Goal: Information Seeking & Learning: Learn about a topic

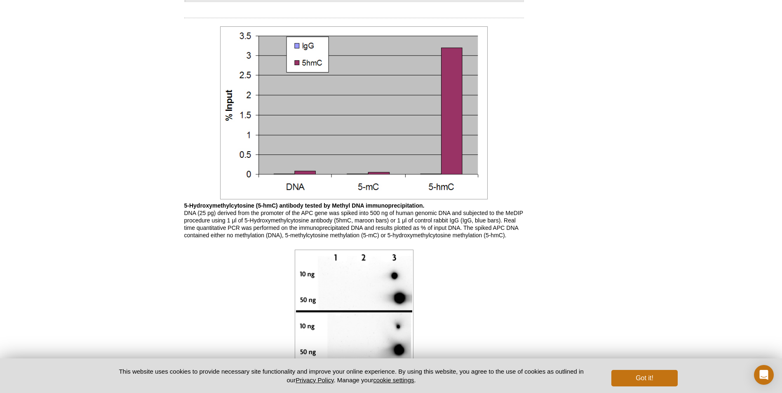
scroll to position [618, 0]
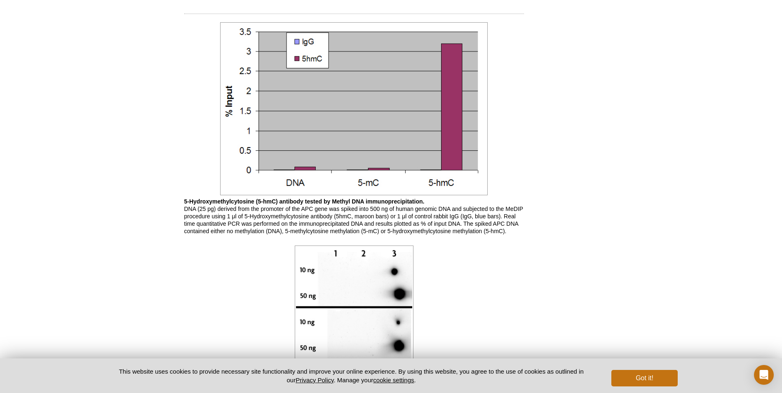
click at [378, 196] on link at bounding box center [353, 109] width 267 height 178
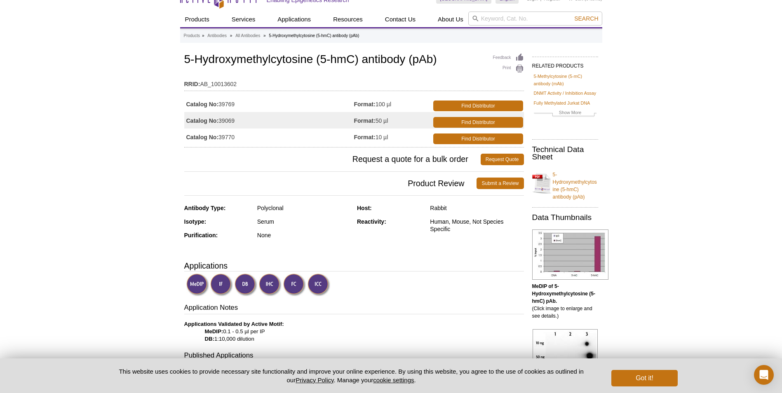
scroll to position [0, 0]
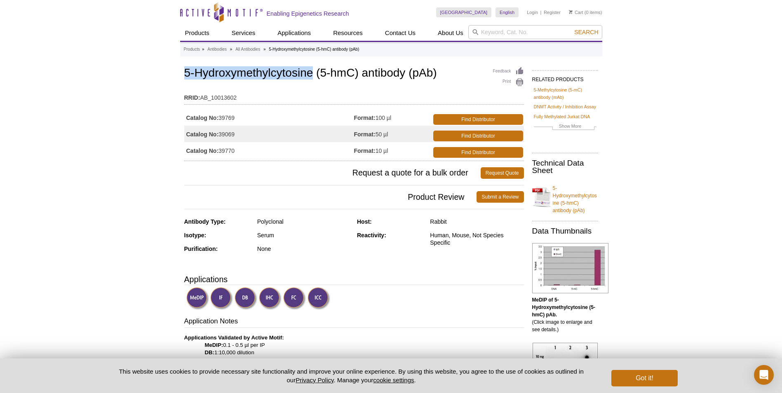
drag, startPoint x: 185, startPoint y: 72, endPoint x: 314, endPoint y: 72, distance: 129.4
click at [314, 72] on h1 "5-Hydroxymethylcytosine (5-hmC) antibody (pAb)" at bounding box center [354, 74] width 340 height 14
copy h1 "5-Hydroxymethylcytosine"
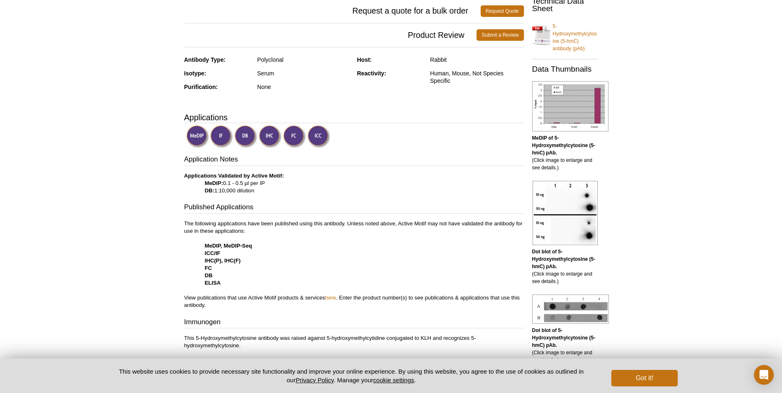
scroll to position [206, 0]
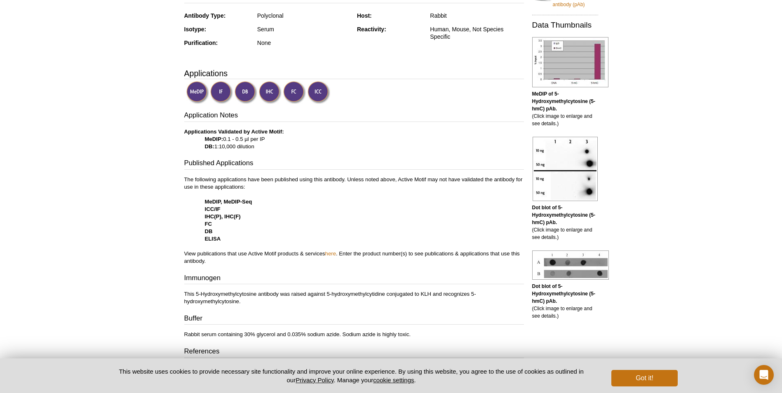
click at [268, 218] on p "The following applications have been published using this antibody. Unless note…" at bounding box center [354, 220] width 340 height 89
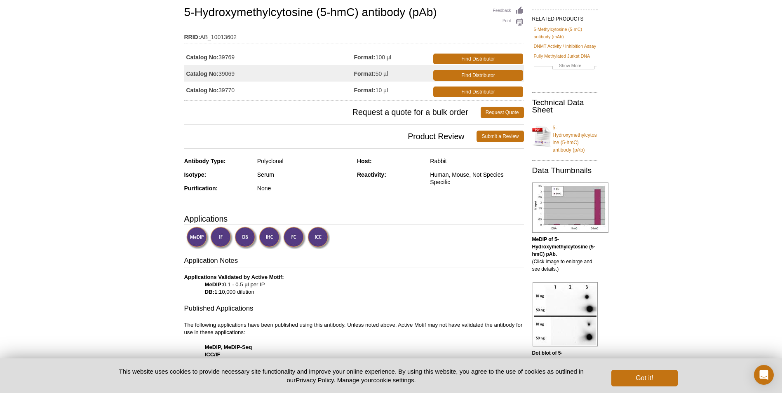
scroll to position [0, 0]
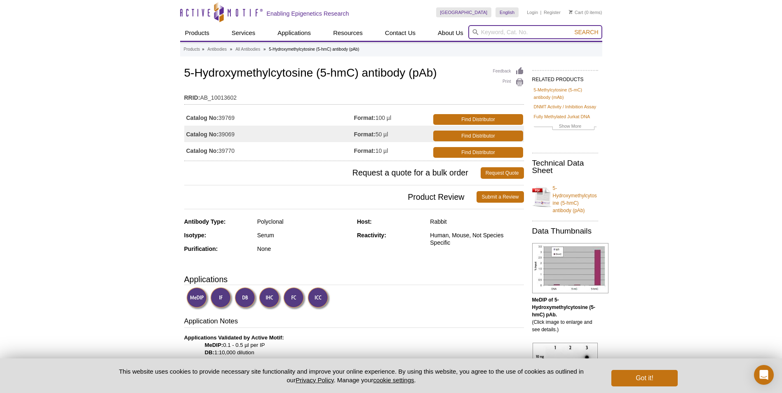
click at [482, 30] on input "search" at bounding box center [535, 32] width 134 height 14
type input "5hmc"
click at [572, 28] on button "Search" at bounding box center [586, 31] width 29 height 7
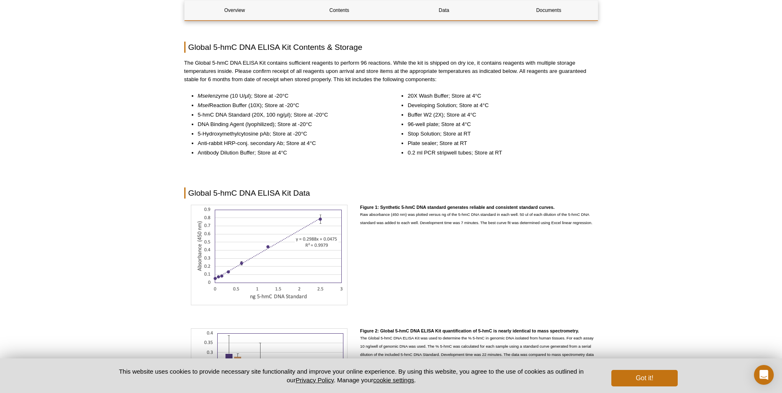
scroll to position [647, 0]
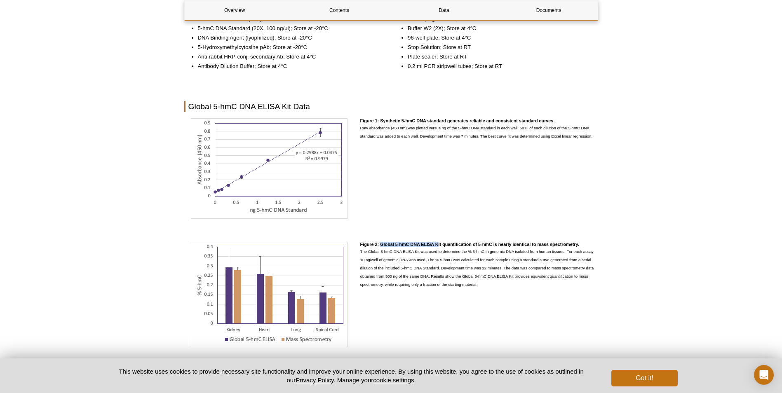
drag, startPoint x: 380, startPoint y: 246, endPoint x: 437, endPoint y: 243, distance: 57.4
click at [437, 243] on h4 "Figure 2: Global 5-hmC DNA ELISA Kit quantification of 5-hmC is nearly identica…" at bounding box center [479, 244] width 238 height 5
drag, startPoint x: 437, startPoint y: 243, endPoint x: 418, endPoint y: 210, distance: 38.4
click at [418, 210] on div "Figure 1: Synthetic 5-hmC DNA standard generates reliable and consistent standa…" at bounding box center [479, 169] width 238 height 103
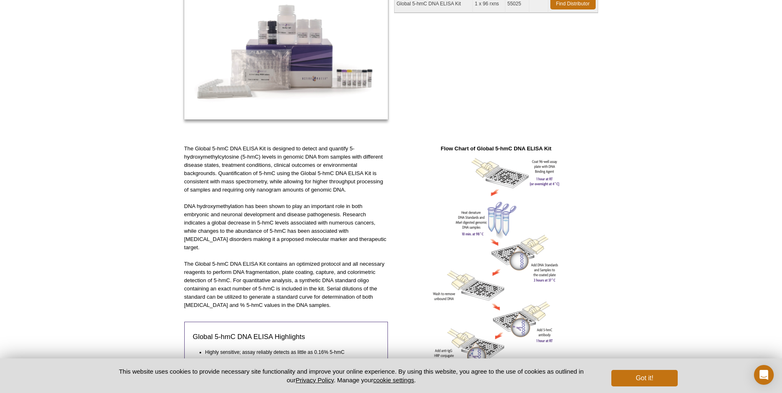
scroll to position [165, 0]
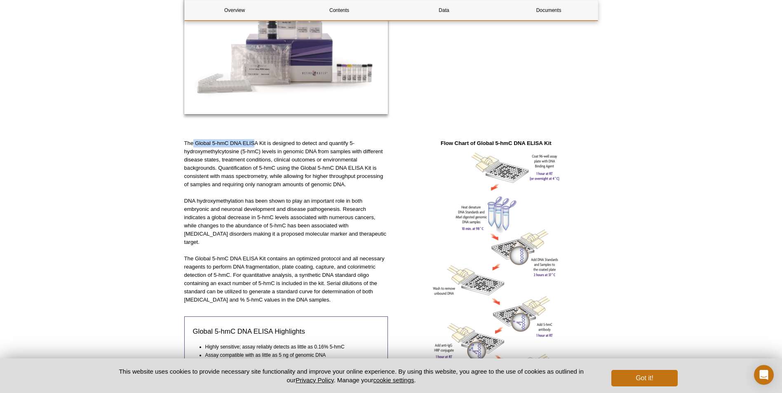
drag, startPoint x: 193, startPoint y: 143, endPoint x: 255, endPoint y: 137, distance: 62.5
drag, startPoint x: 42, startPoint y: 139, endPoint x: 59, endPoint y: 136, distance: 16.7
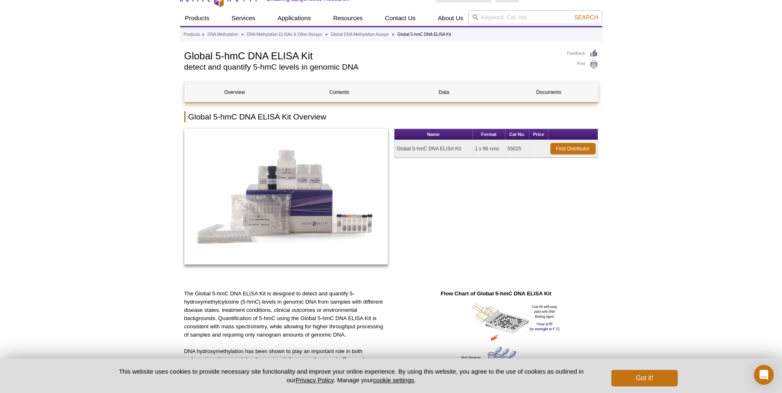
scroll to position [0, 0]
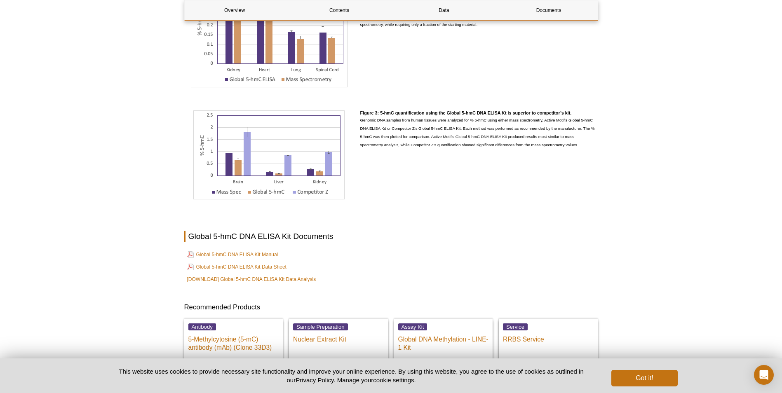
scroll to position [907, 0]
click at [267, 253] on link "Global 5-hmC DNA ELISA Kit Manual" at bounding box center [232, 255] width 91 height 10
